Goal: Information Seeking & Learning: Learn about a topic

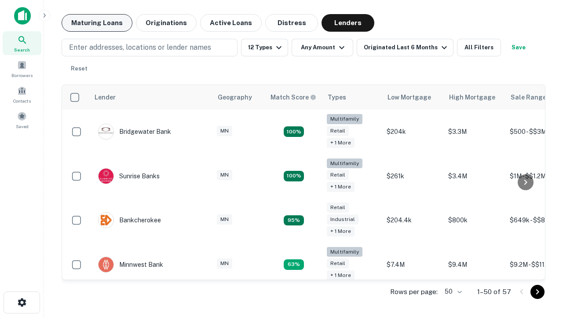
click at [97, 23] on button "Maturing Loans" at bounding box center [97, 23] width 71 height 18
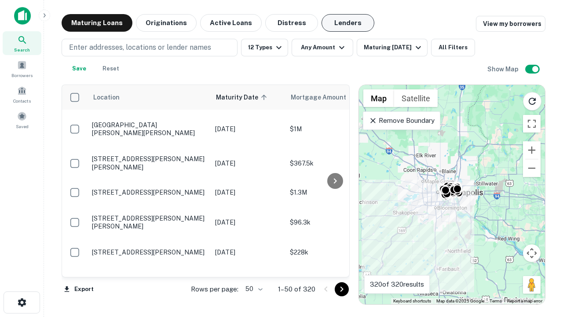
click at [348, 23] on button "Lenders" at bounding box center [348, 23] width 53 height 18
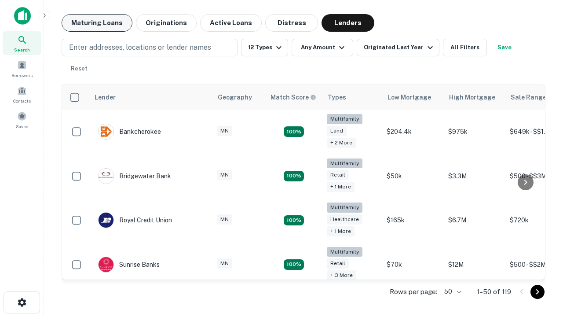
click at [97, 23] on button "Maturing Loans" at bounding box center [97, 23] width 71 height 18
